Goal: Task Accomplishment & Management: Manage account settings

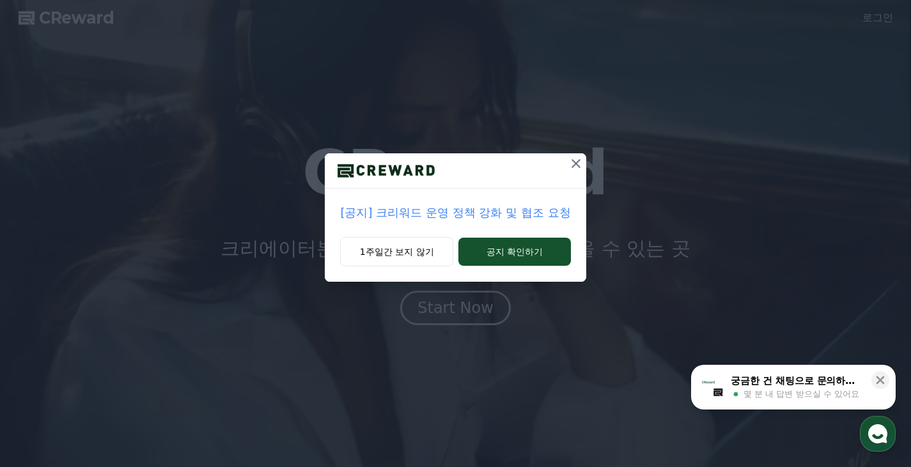
click at [571, 166] on icon at bounding box center [575, 163] width 15 height 15
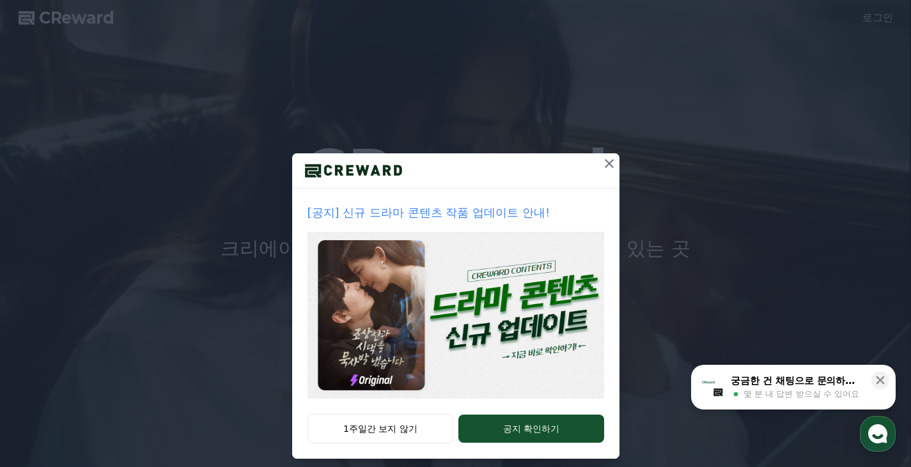
click at [602, 167] on icon at bounding box center [609, 163] width 15 height 15
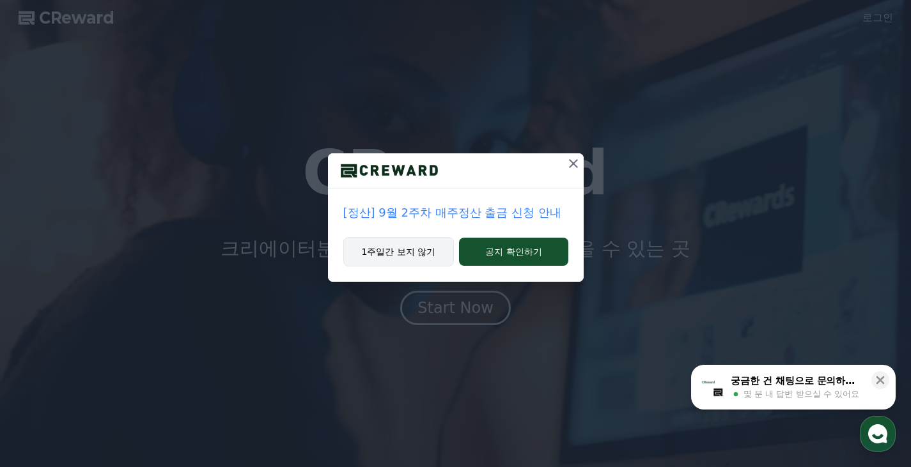
click at [417, 260] on button "1주일간 보지 않기" at bounding box center [398, 251] width 111 height 29
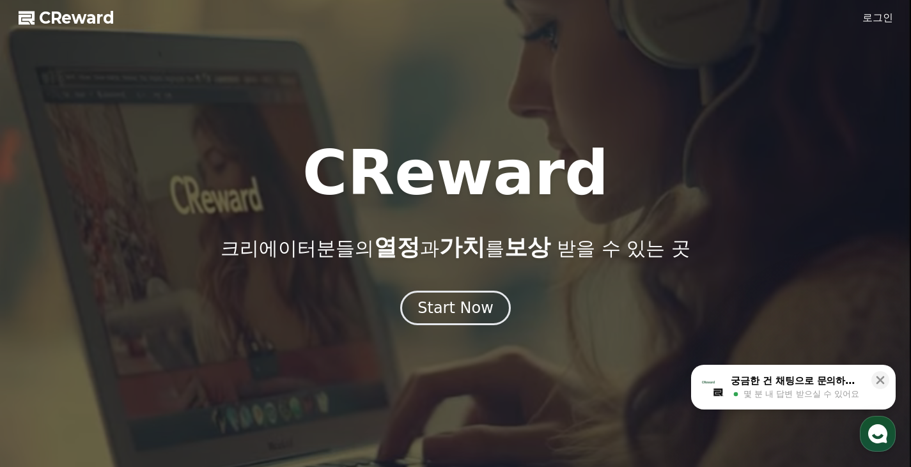
click at [888, 15] on link "로그인" at bounding box center [877, 17] width 31 height 15
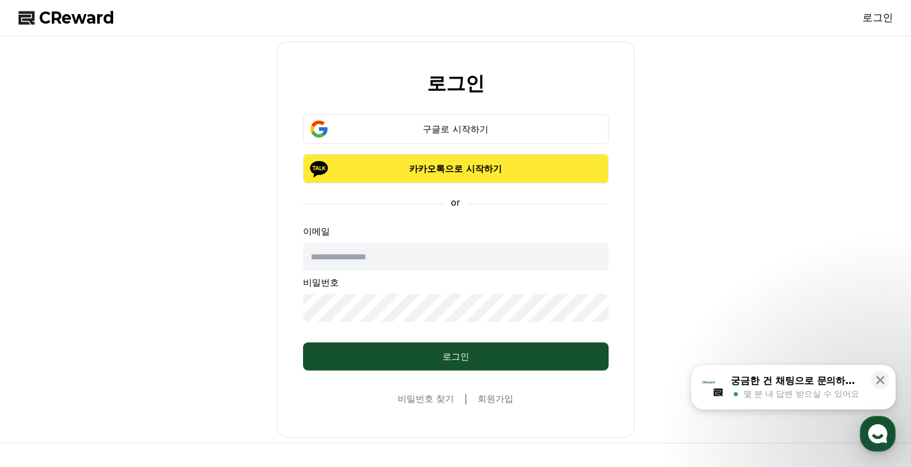
click at [484, 173] on p "카카오톡으로 시작하기" at bounding box center [456, 168] width 268 height 13
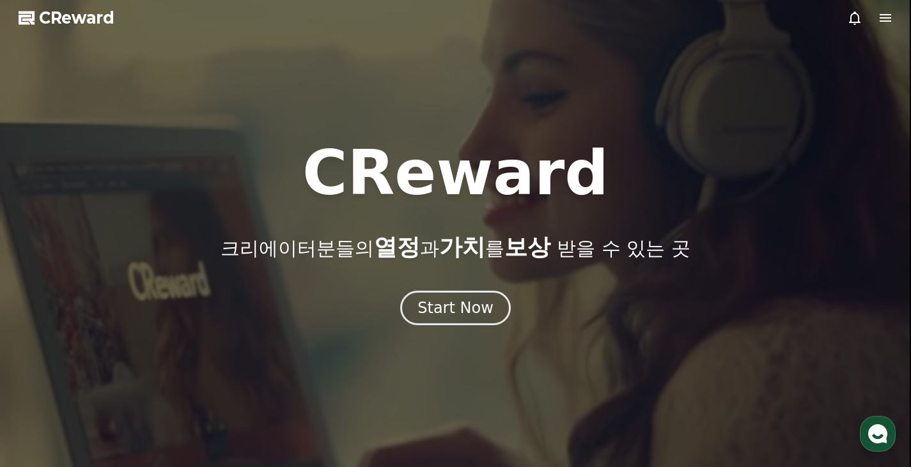
click at [871, 440] on use "button" at bounding box center [877, 433] width 19 height 19
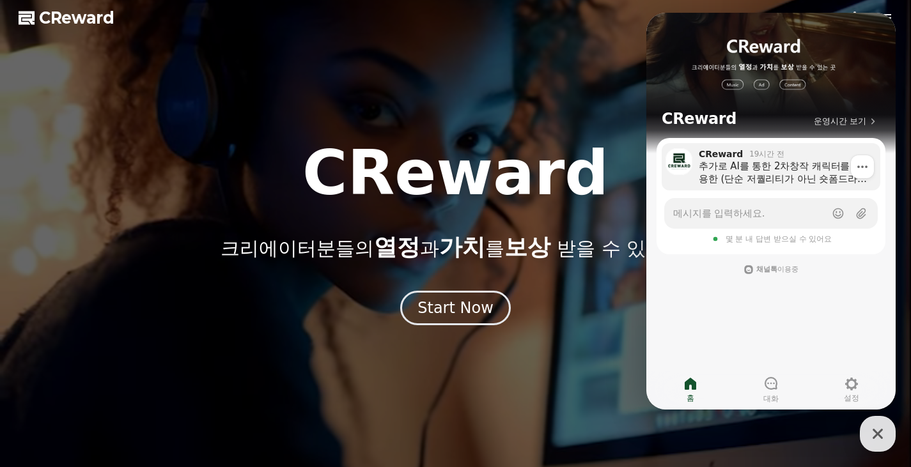
click at [776, 159] on div "CReward 19시간 전" at bounding box center [785, 154] width 173 height 12
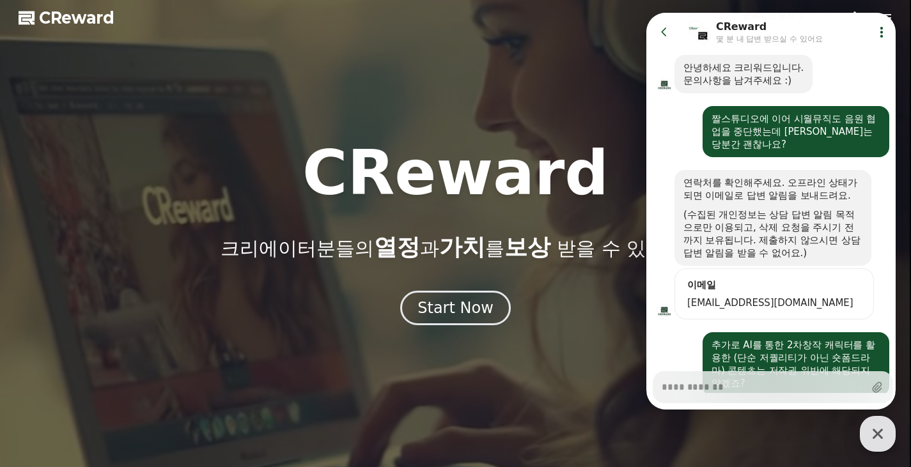
scroll to position [233, 0]
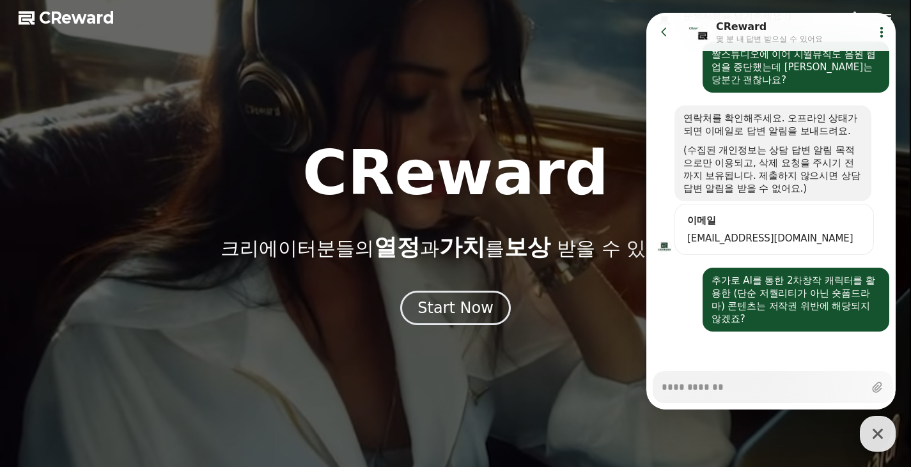
type textarea "*"
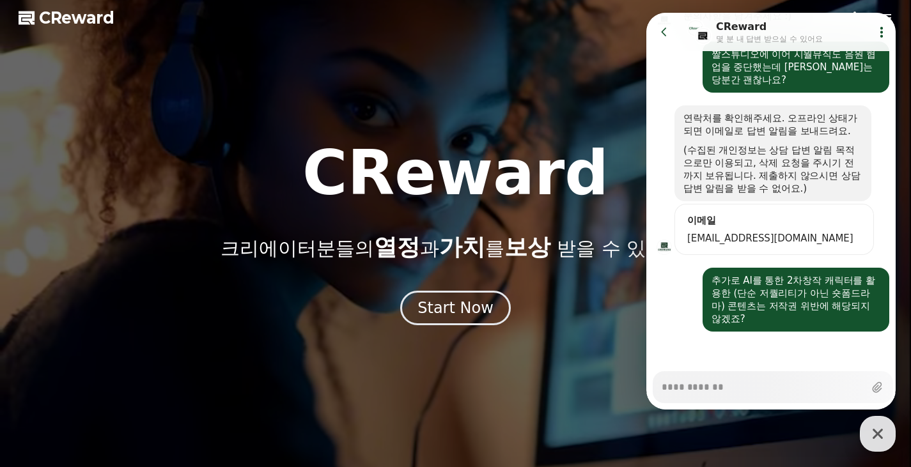
click at [668, 31] on icon at bounding box center [664, 32] width 13 height 13
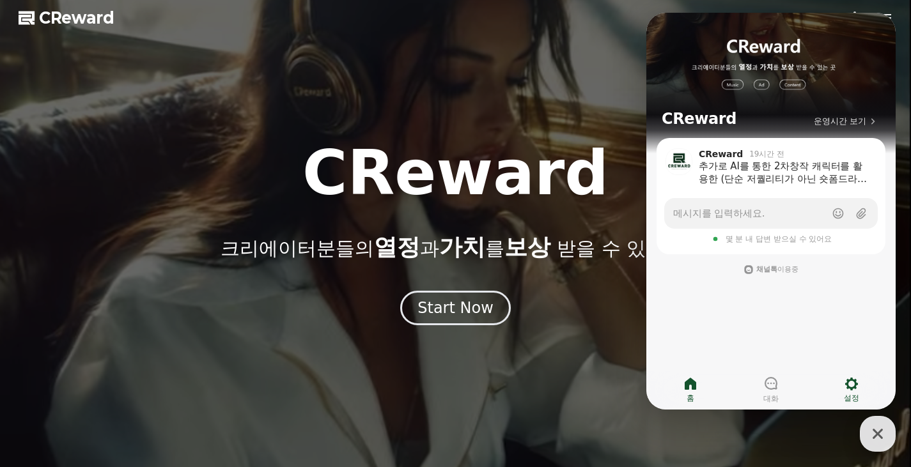
click at [839, 382] on link "설정" at bounding box center [851, 390] width 81 height 32
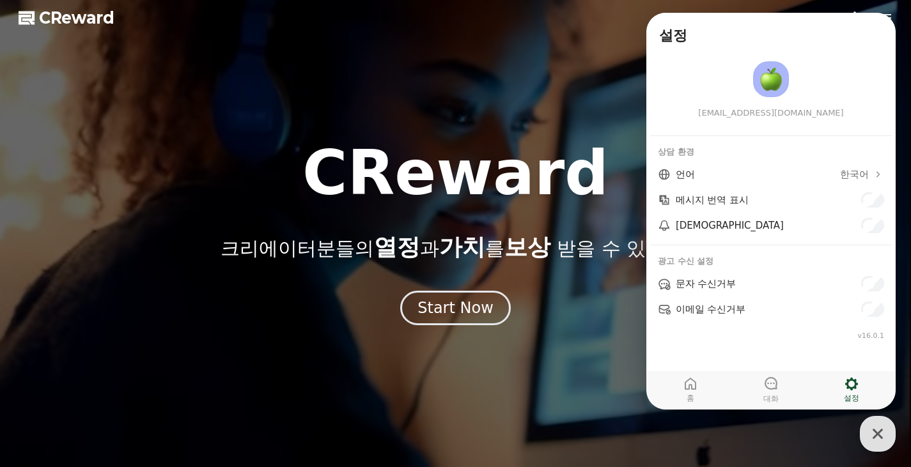
click at [338, 105] on div at bounding box center [455, 233] width 911 height 467
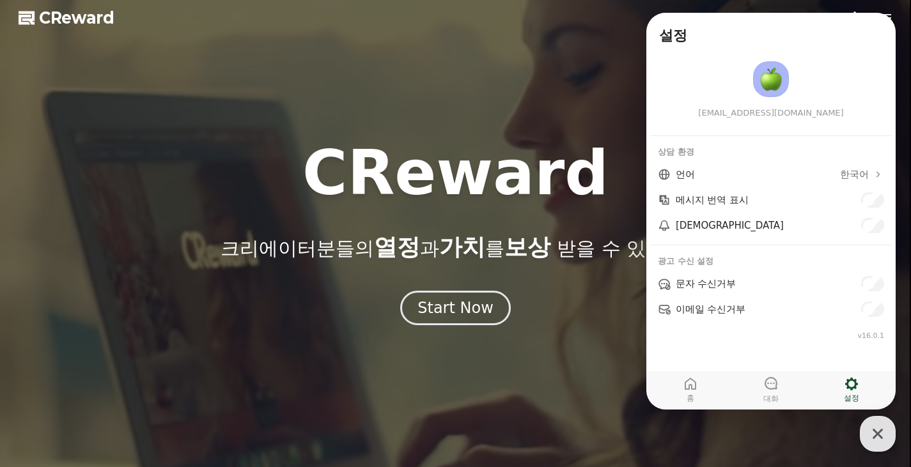
click at [573, 107] on div at bounding box center [455, 233] width 911 height 467
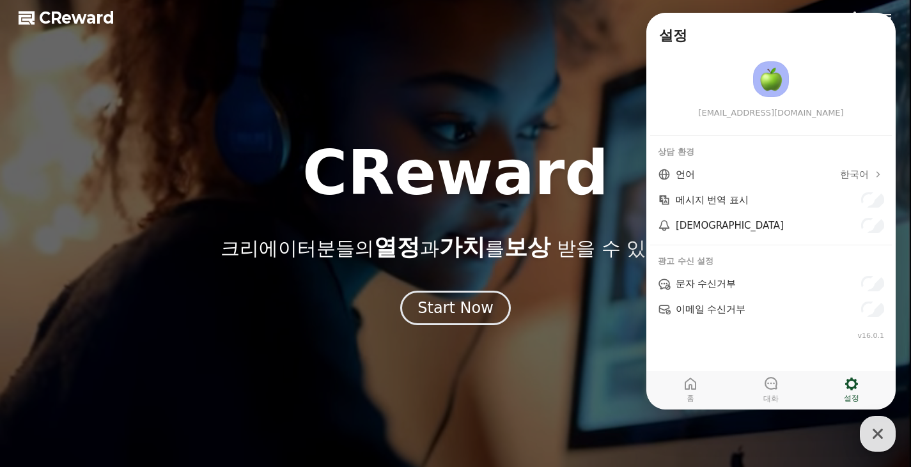
click at [887, 440] on icon "button" at bounding box center [877, 434] width 23 height 23
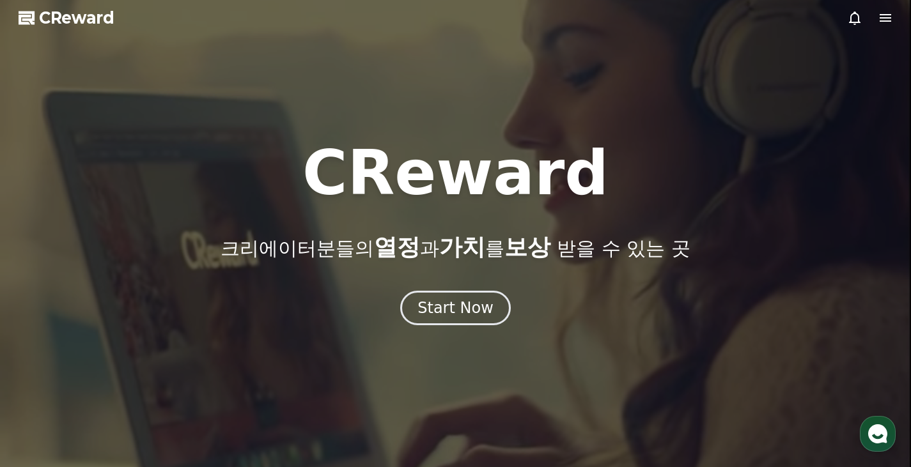
click at [863, 14] on div at bounding box center [870, 17] width 46 height 15
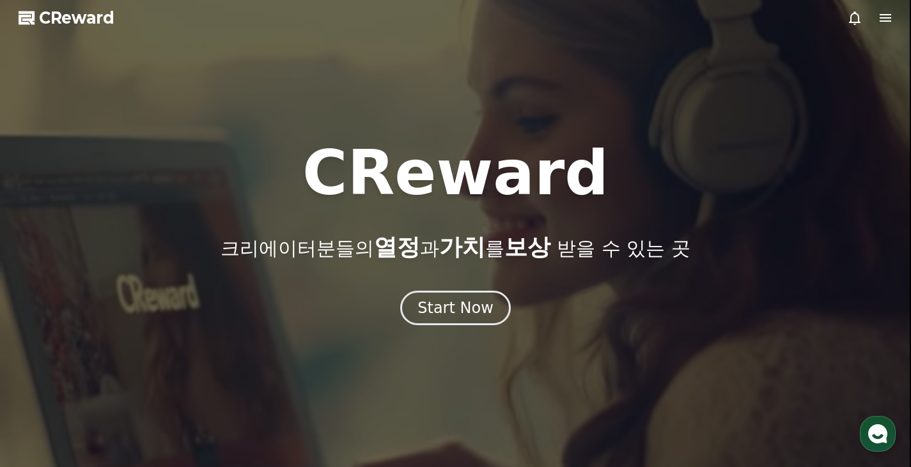
click at [860, 16] on icon at bounding box center [854, 17] width 15 height 15
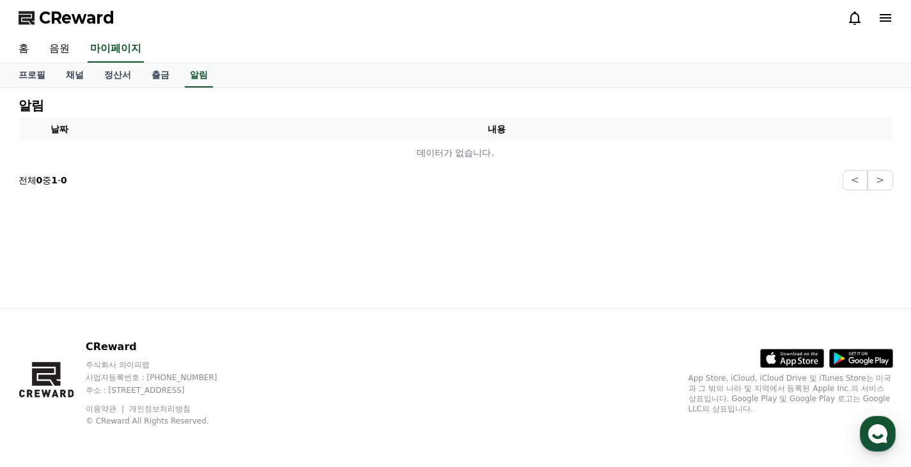
click at [889, 16] on icon at bounding box center [885, 17] width 15 height 15
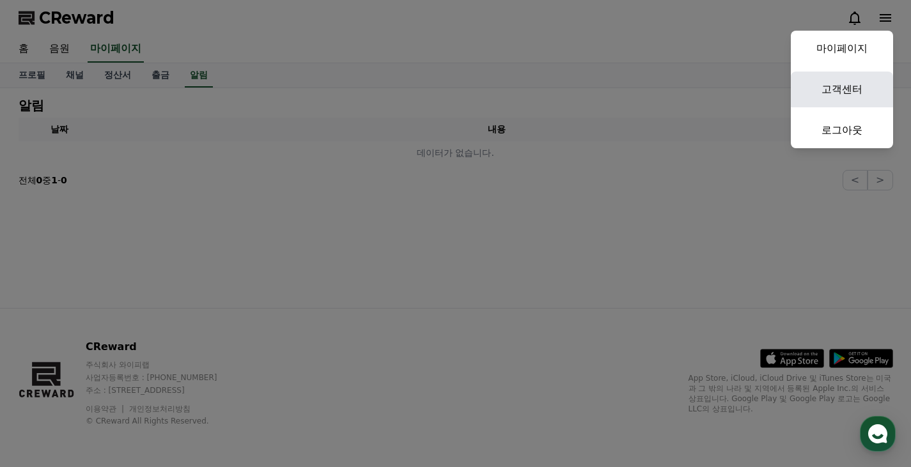
click at [846, 90] on link "고객센터" at bounding box center [842, 90] width 102 height 36
